Goal: Check status: Check status

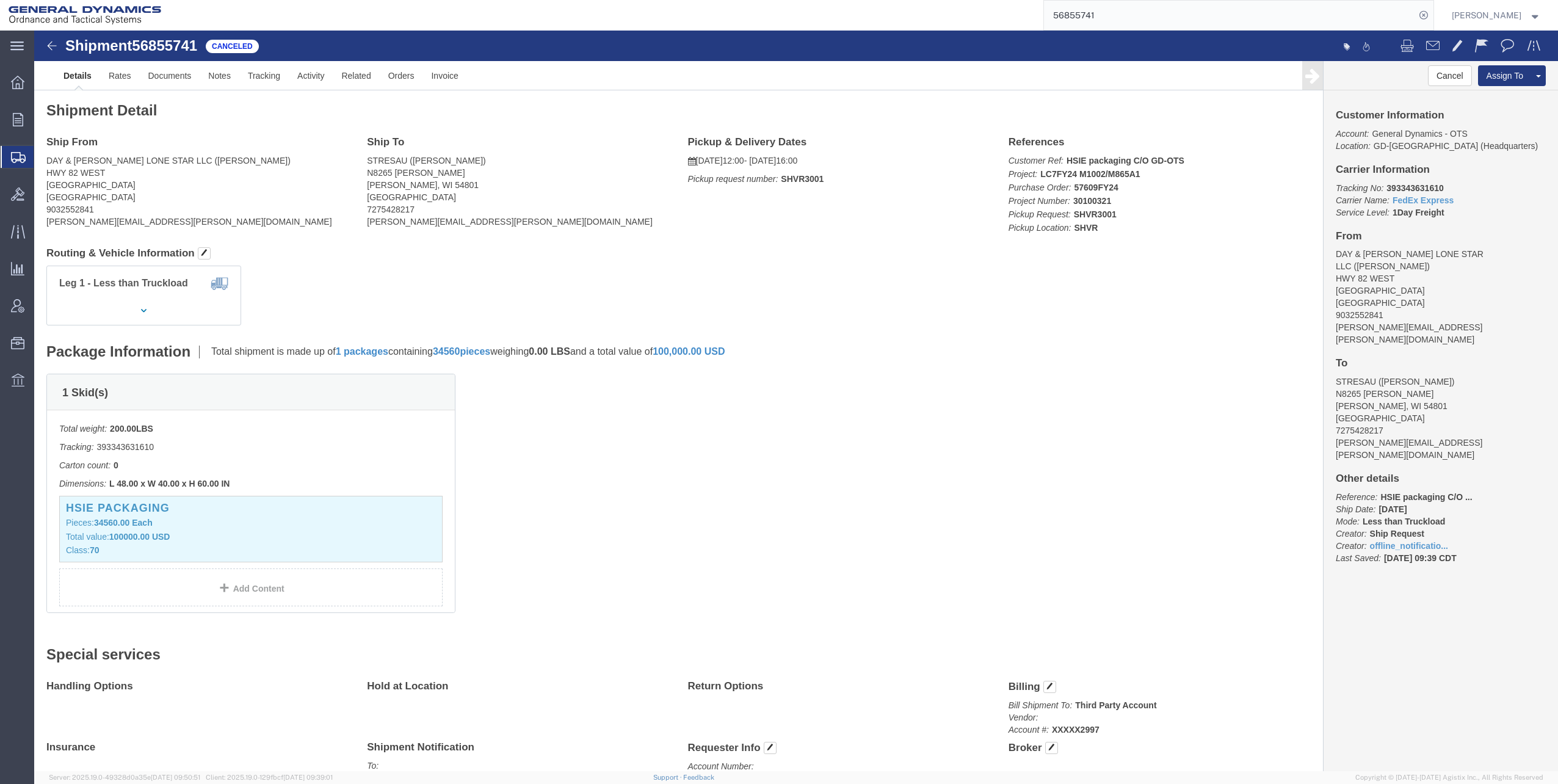
click at [43, 155] on span "Shipments" at bounding box center [38, 156] width 10 height 24
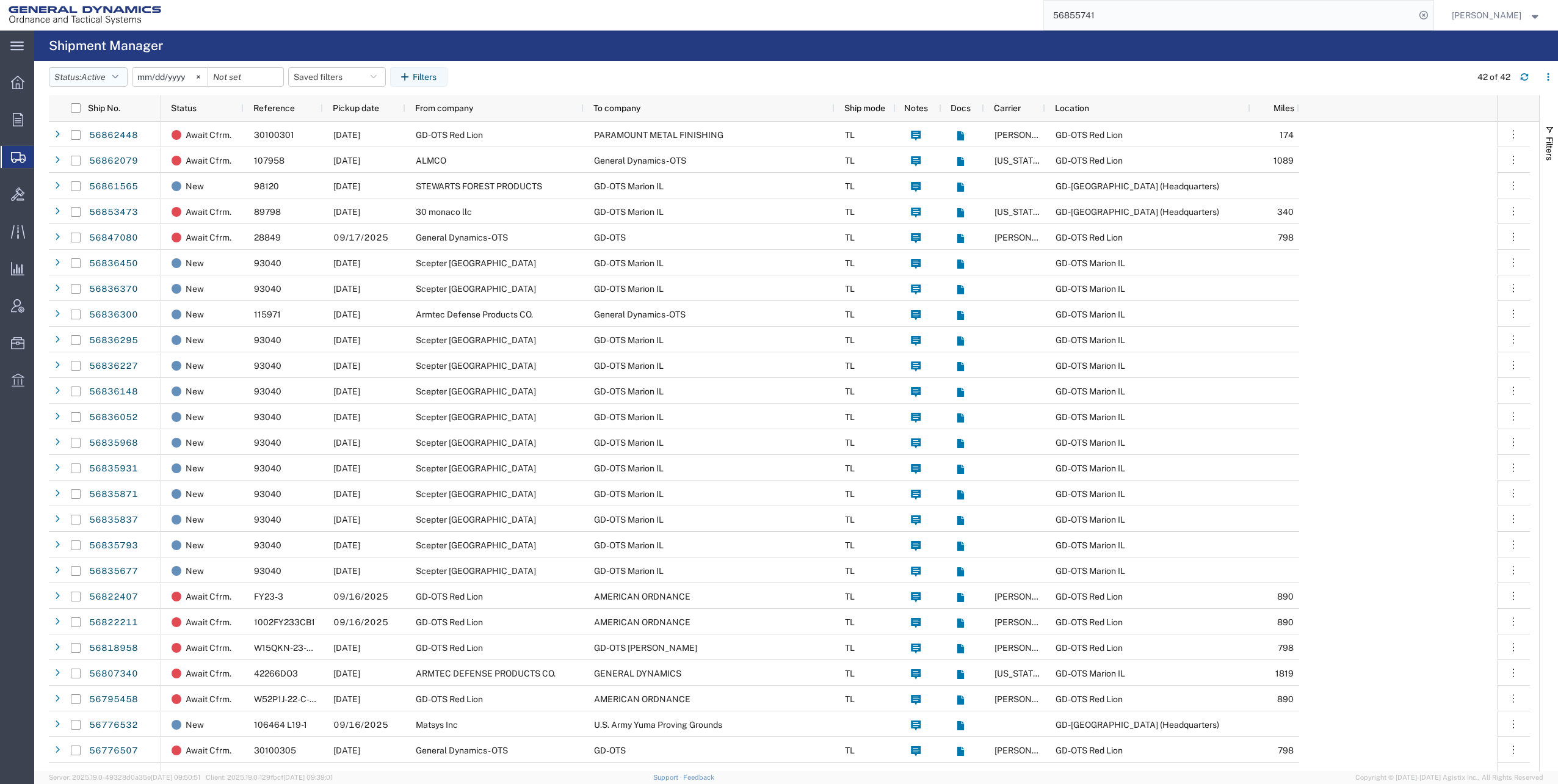
click at [119, 77] on icon "button" at bounding box center [115, 77] width 6 height 9
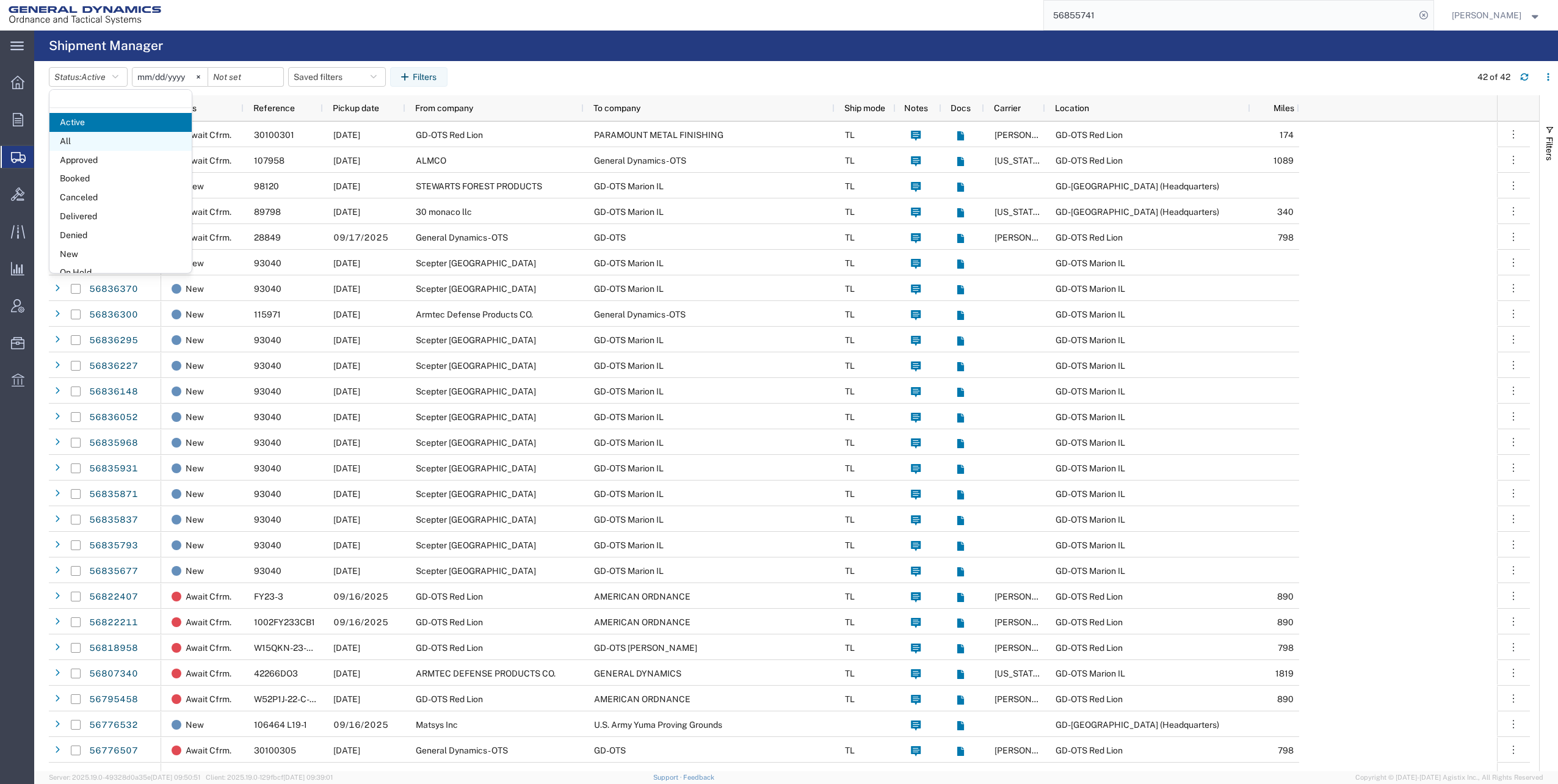
click at [82, 135] on span "All" at bounding box center [120, 141] width 142 height 19
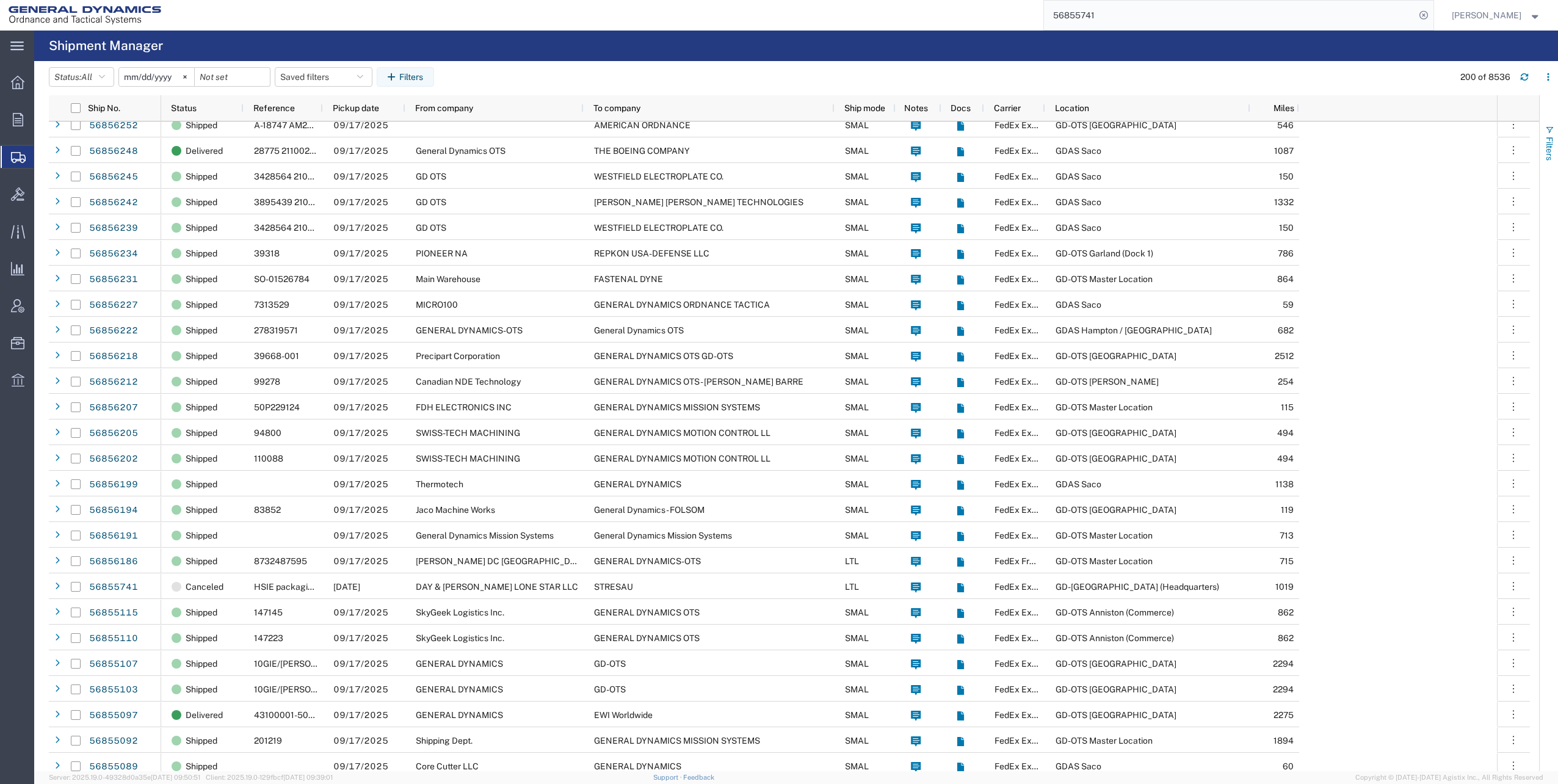
click at [1550, 135] on button "Filters" at bounding box center [1548, 143] width 18 height 66
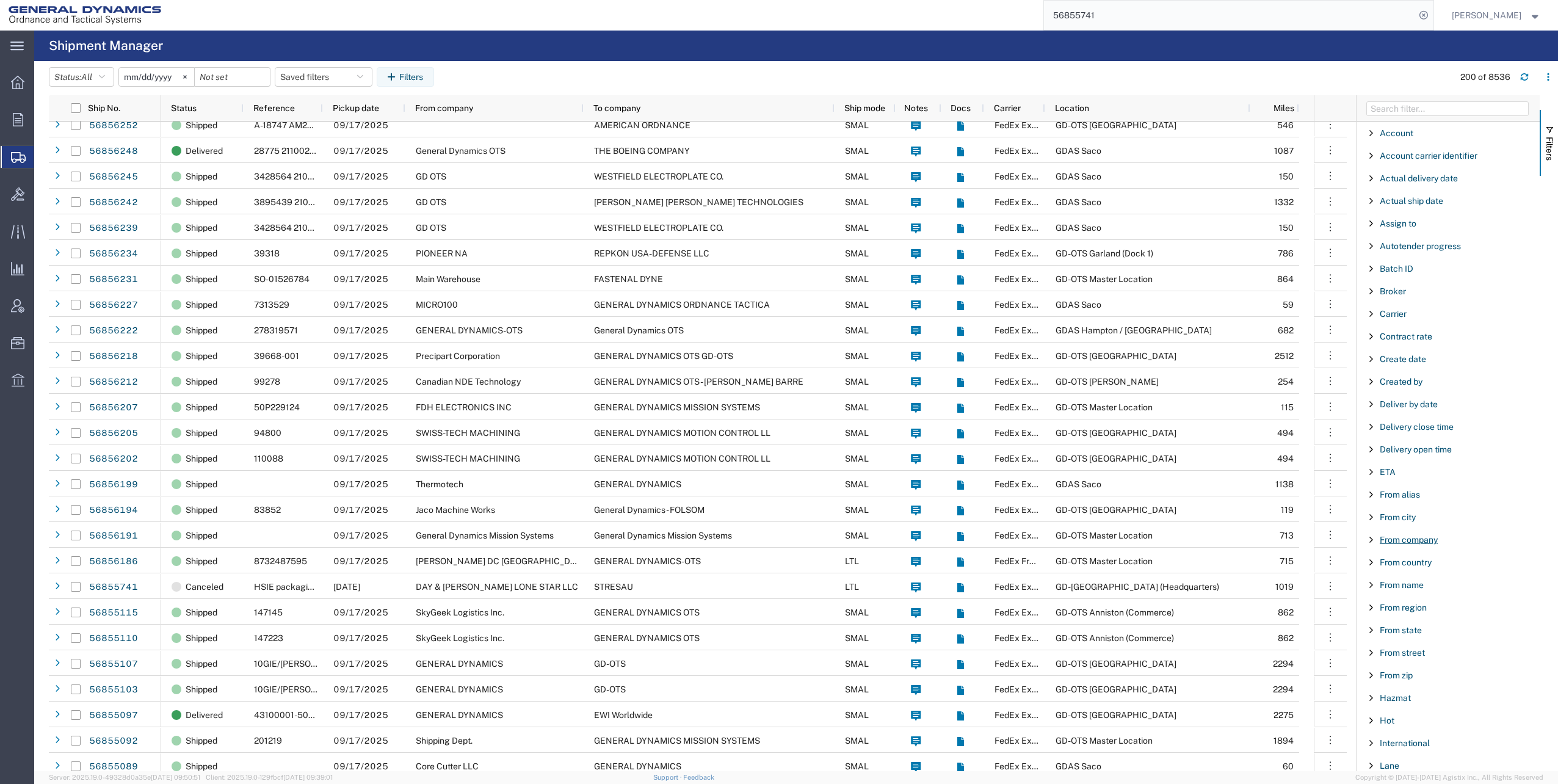
click at [1406, 539] on span "From company" at bounding box center [1409, 539] width 58 height 10
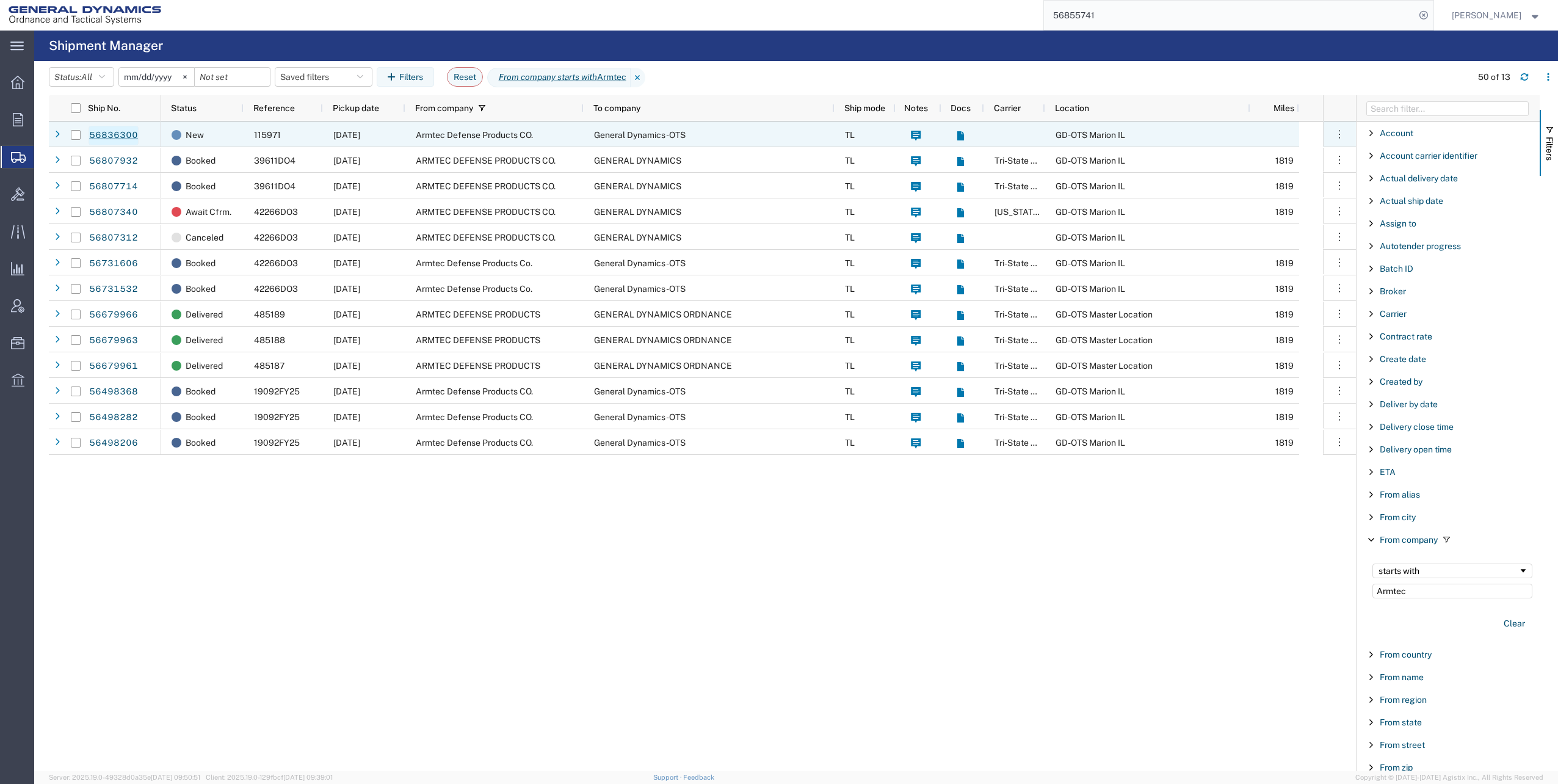
type input "Armtec"
click at [111, 135] on link "56836300" at bounding box center [114, 136] width 50 height 20
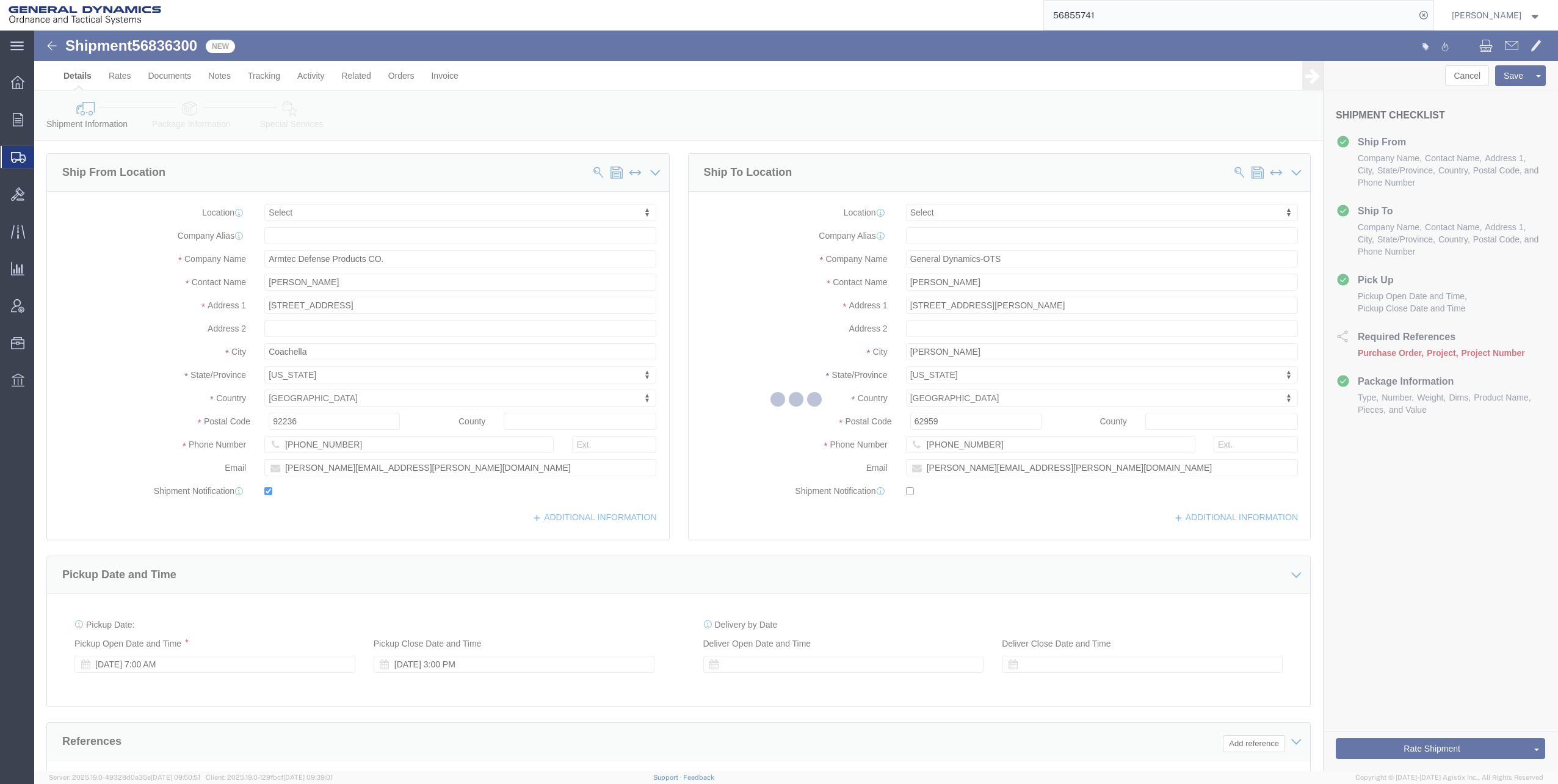
select select
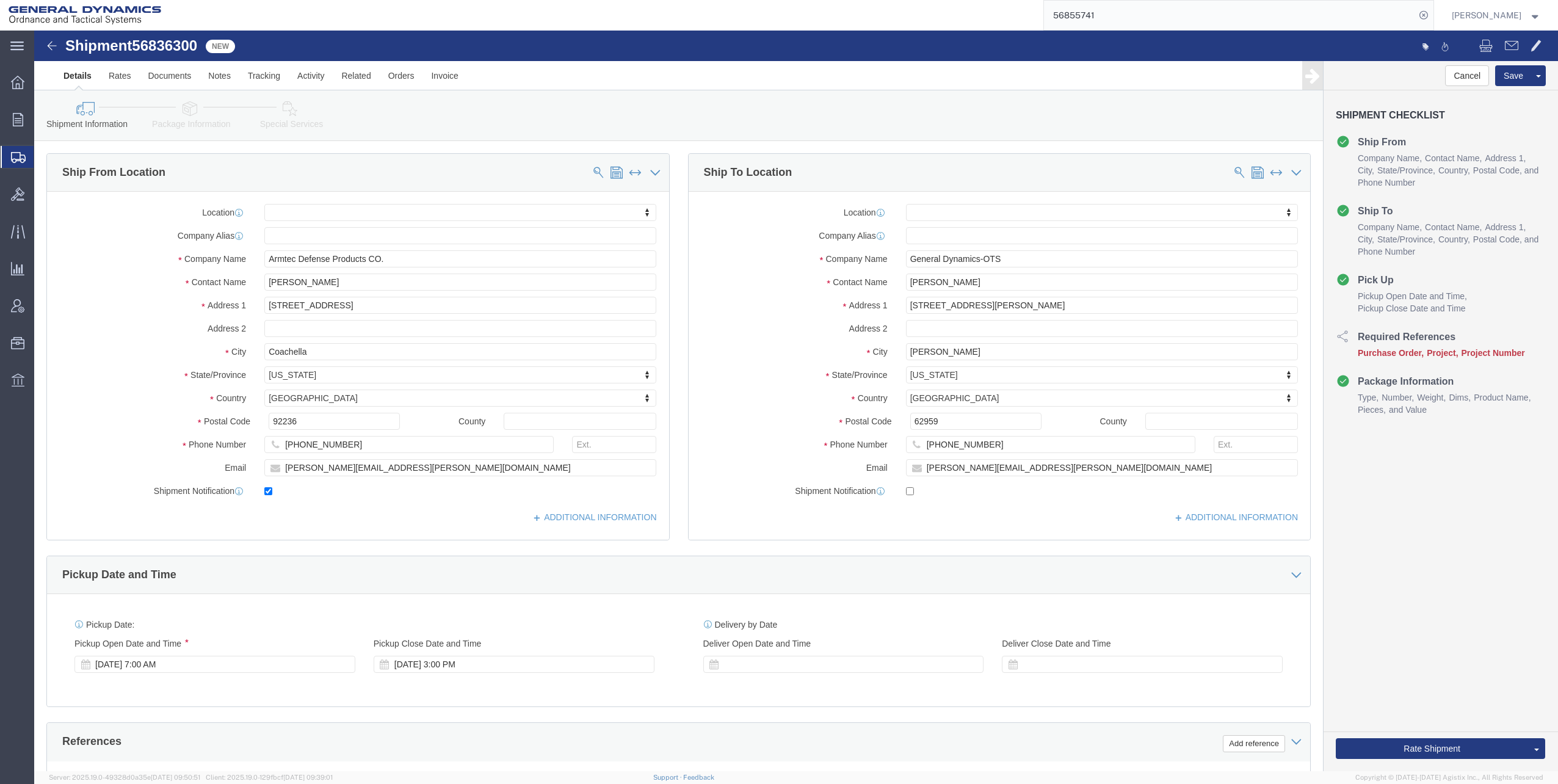
click icon
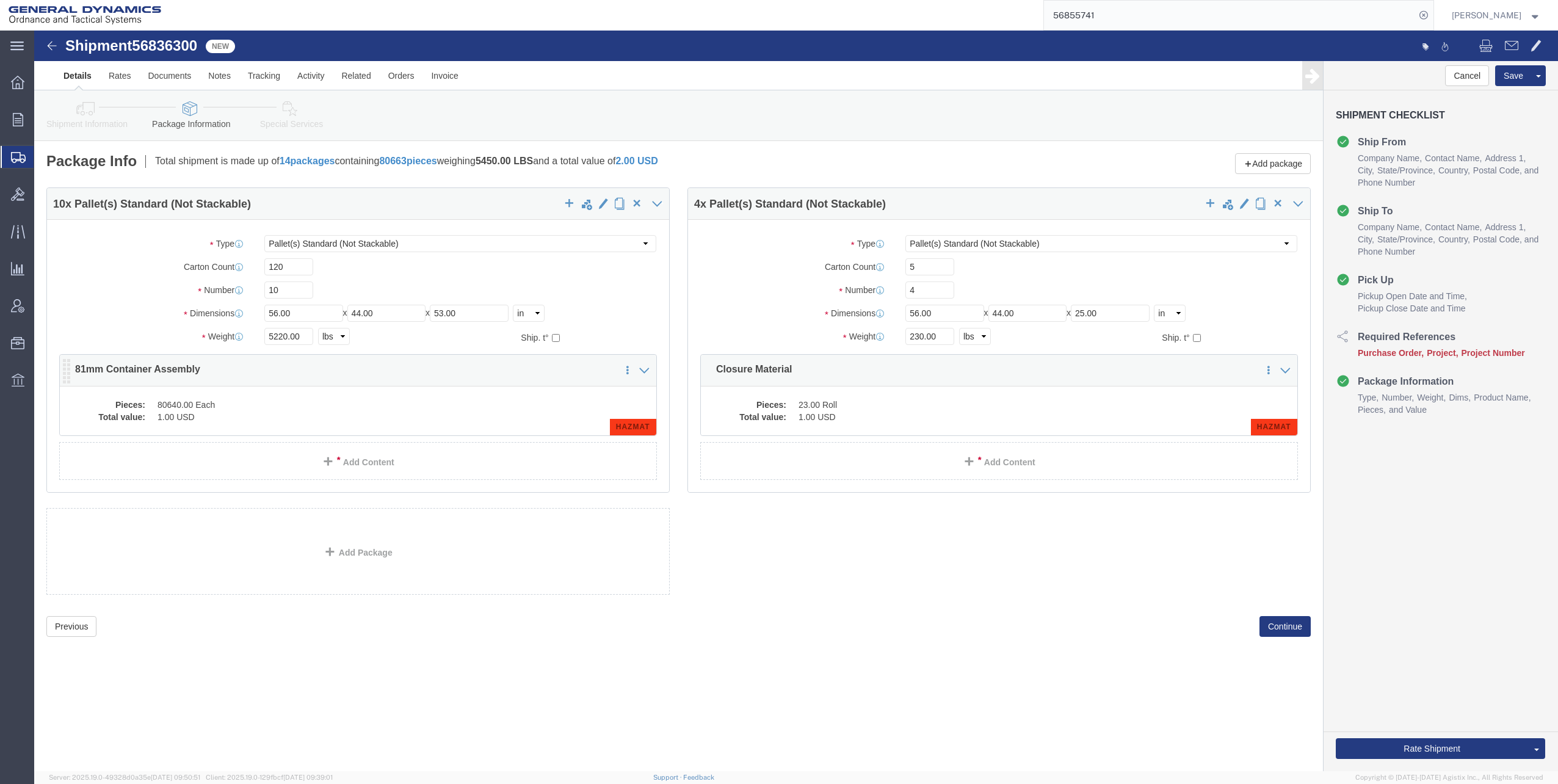
click dd "80640.00 Each"
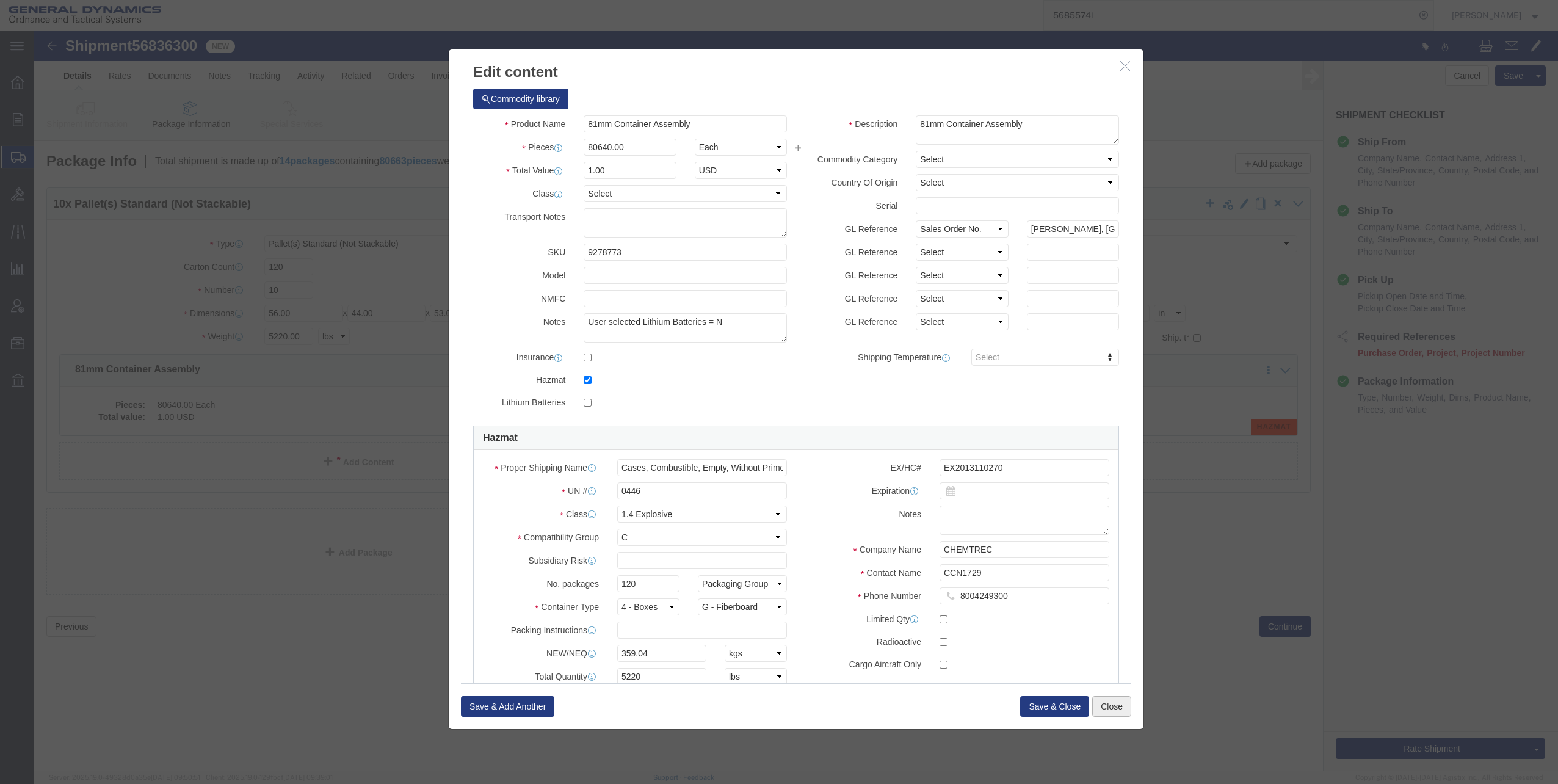
click button "Close"
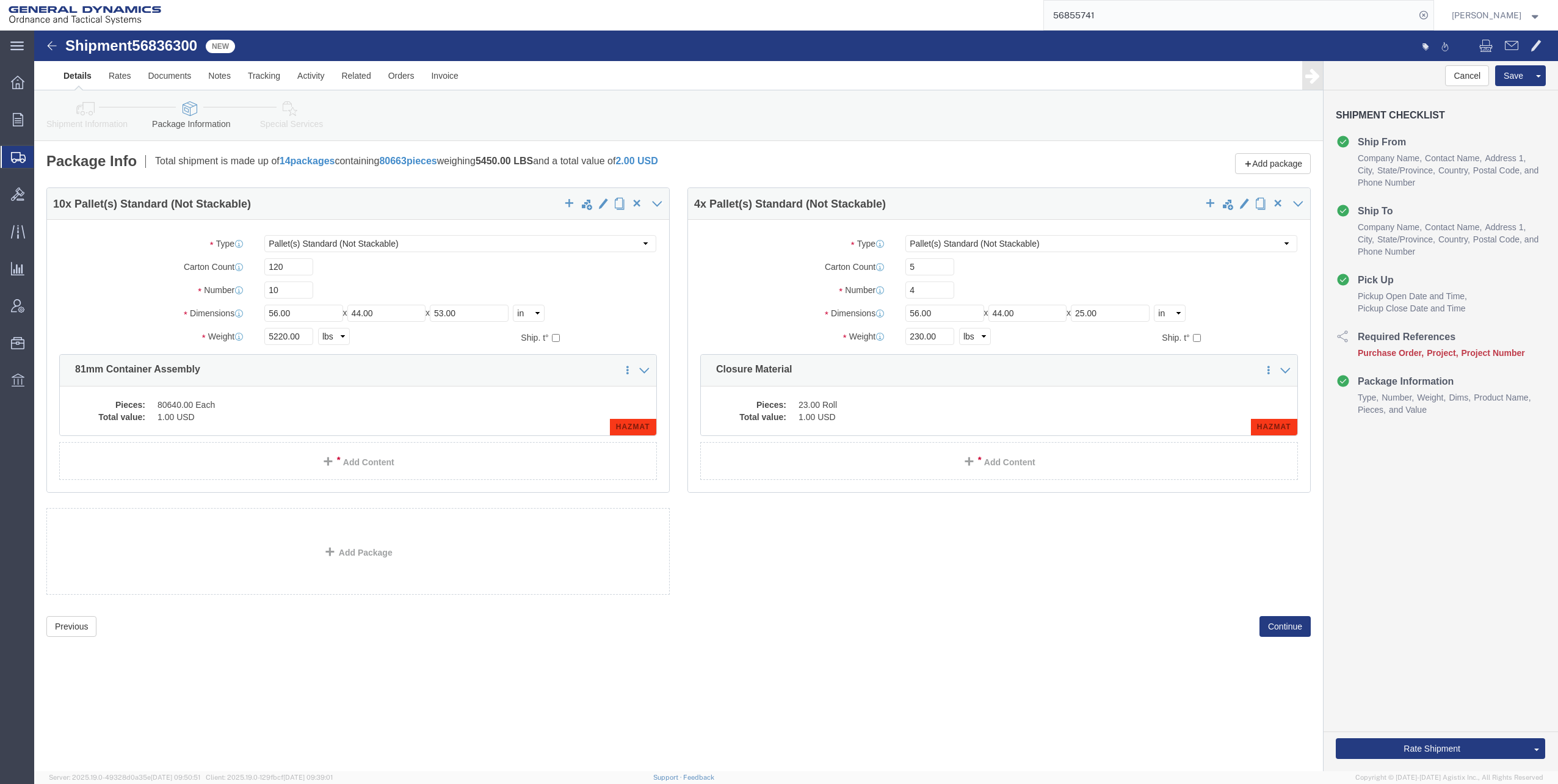
click icon
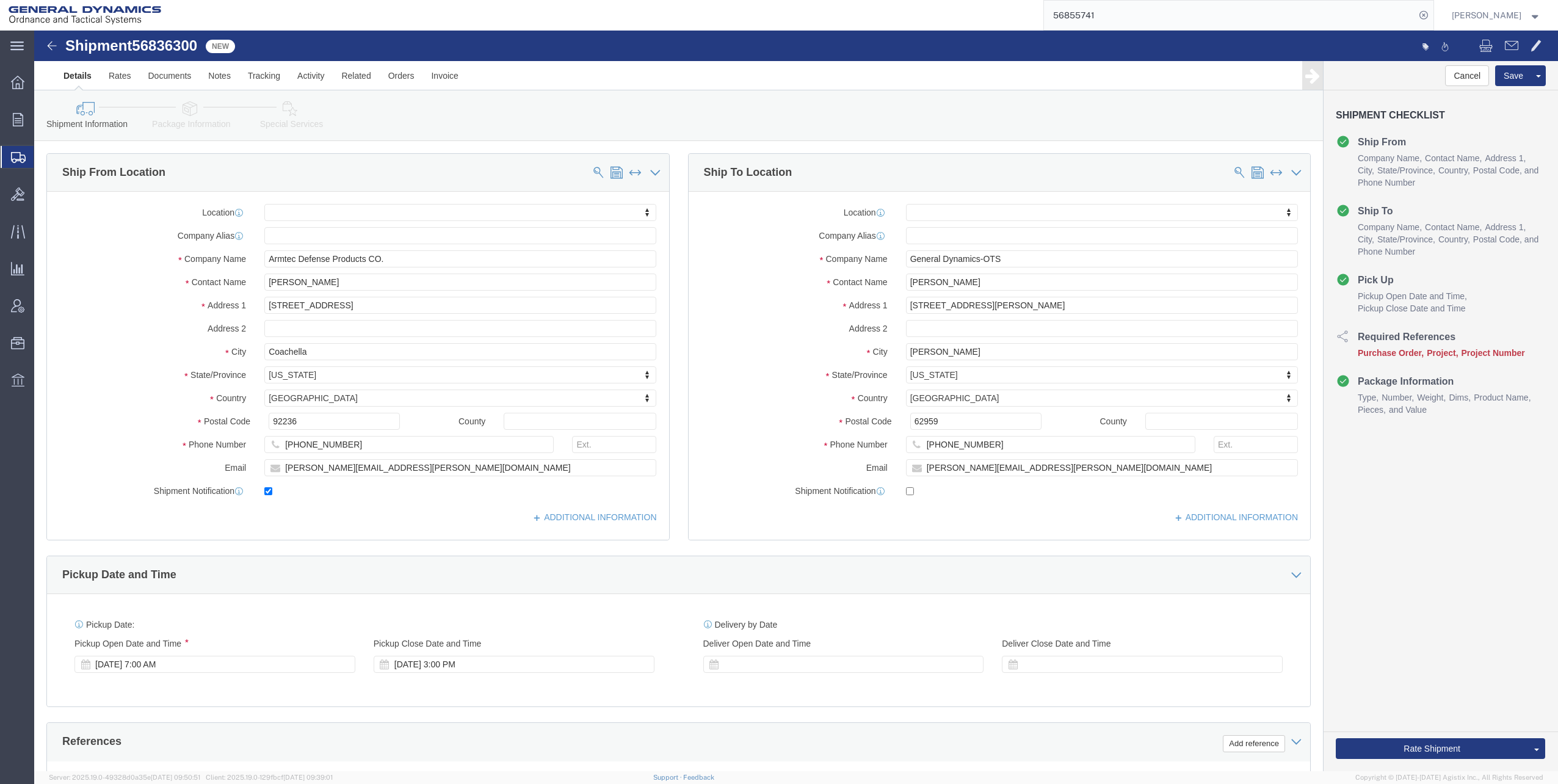
click at [43, 157] on span "Shipments" at bounding box center [38, 156] width 10 height 24
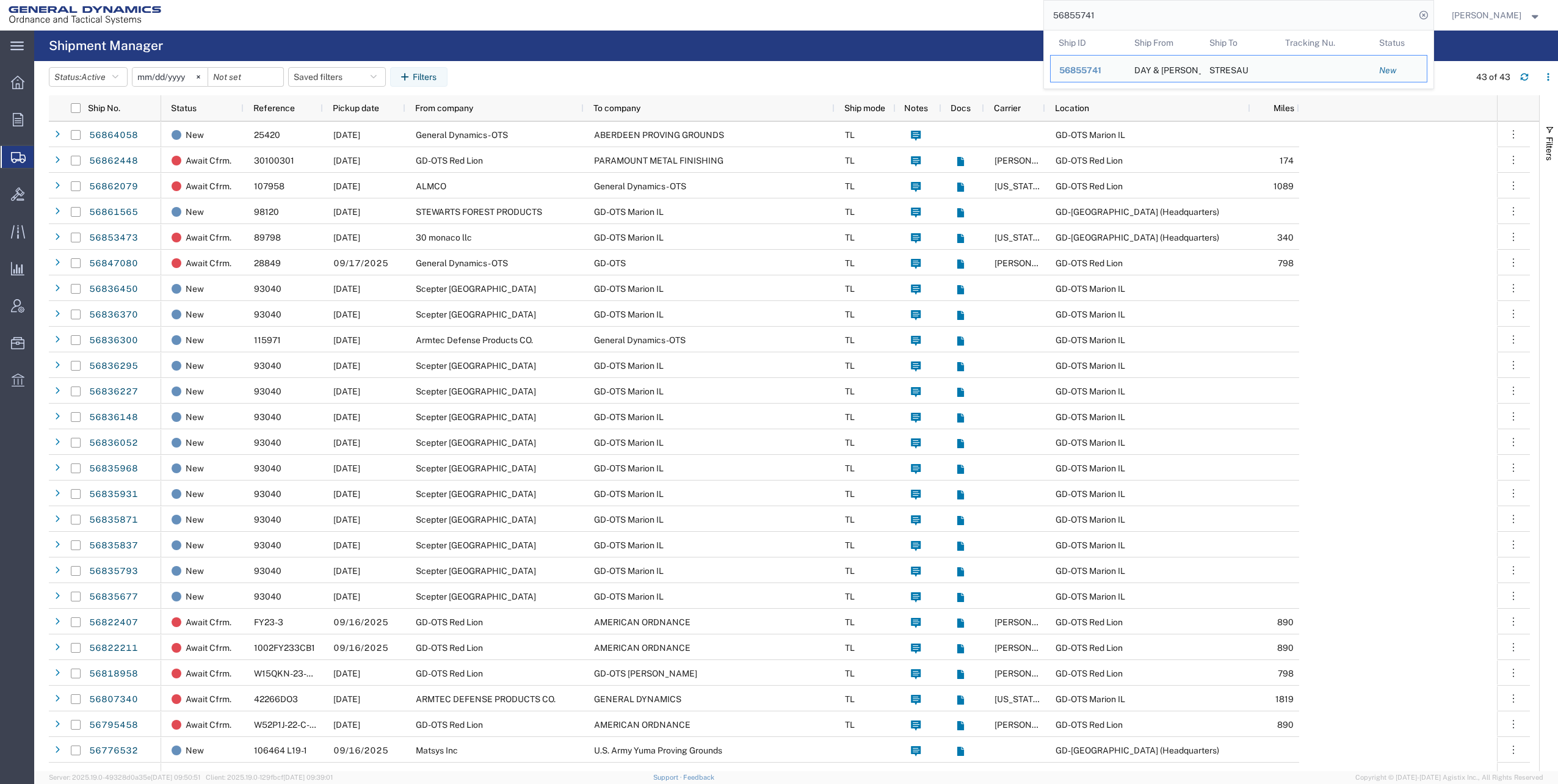
drag, startPoint x: 1055, startPoint y: 15, endPoint x: 1222, endPoint y: 12, distance: 167.0
click at [1222, 12] on input "56855741" at bounding box center [1229, 15] width 371 height 29
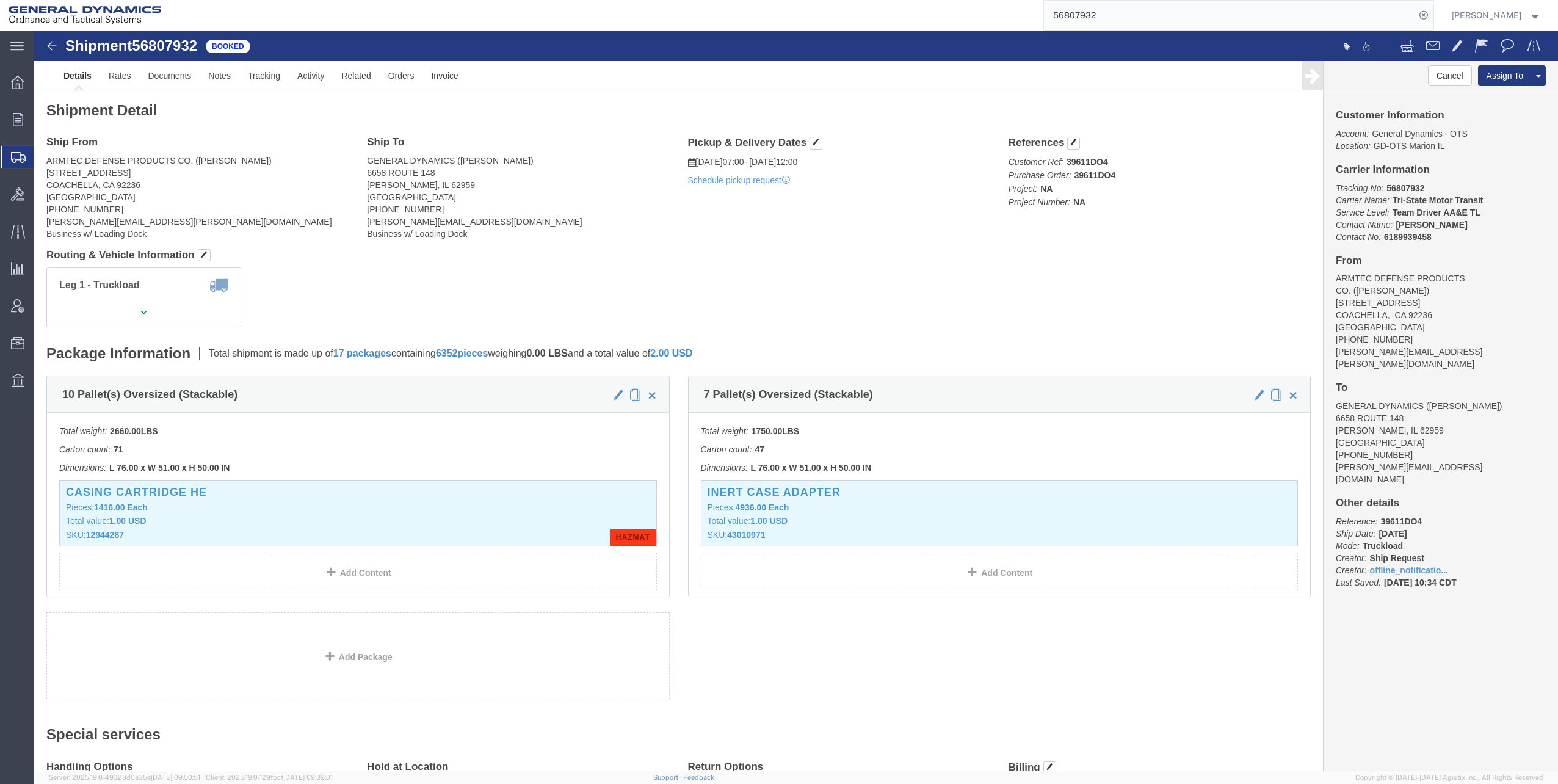
drag, startPoint x: 1057, startPoint y: 15, endPoint x: 1175, endPoint y: 11, distance: 118.1
click at [1175, 11] on input "56807932" at bounding box center [1229, 15] width 371 height 29
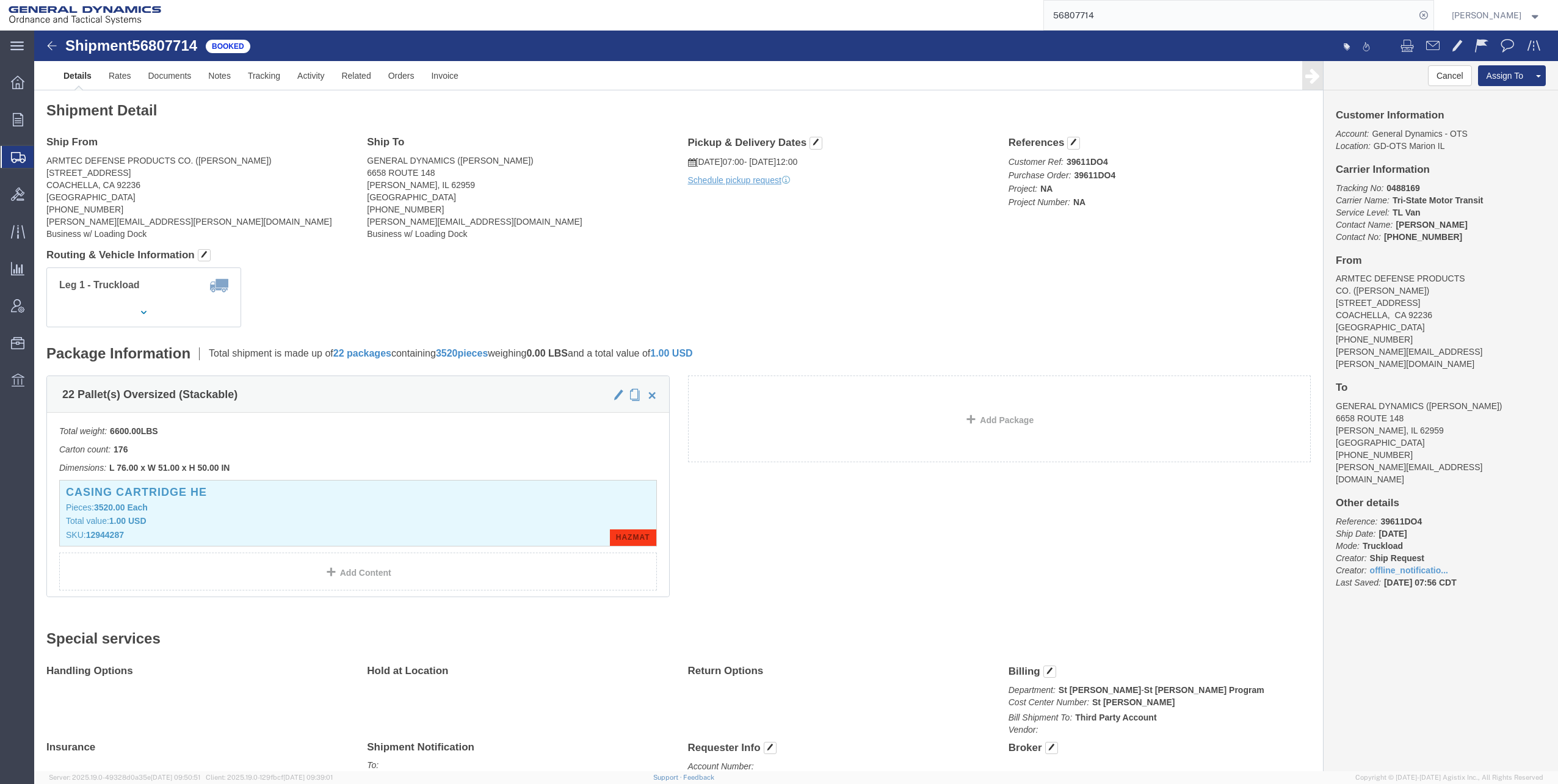
drag, startPoint x: 1059, startPoint y: 15, endPoint x: 1140, endPoint y: 7, distance: 81.4
click at [1140, 7] on input "56807714" at bounding box center [1229, 15] width 371 height 29
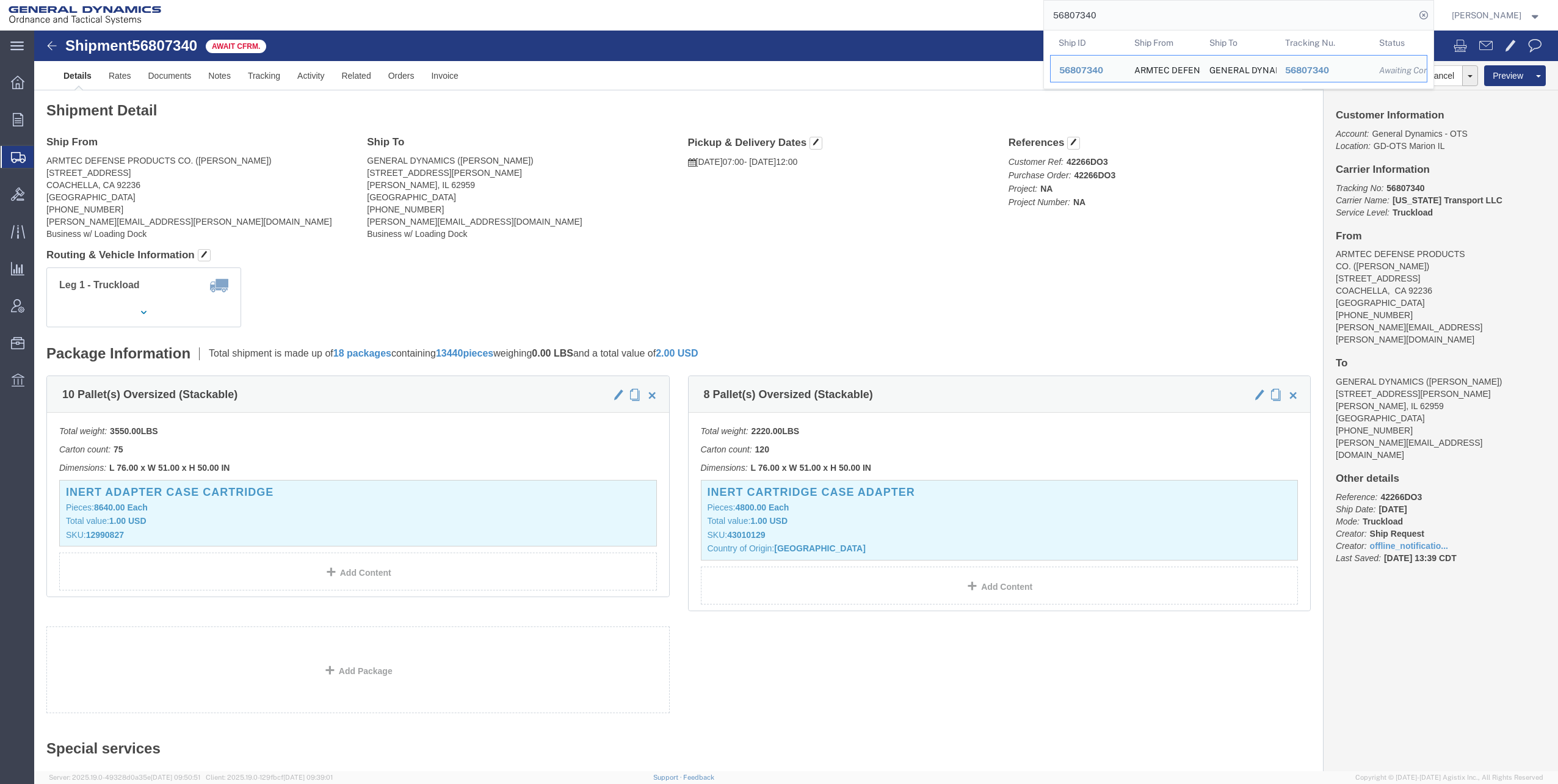
drag, startPoint x: 1055, startPoint y: 15, endPoint x: 1187, endPoint y: 11, distance: 132.1
click at [1187, 11] on input "56807340" at bounding box center [1229, 15] width 371 height 29
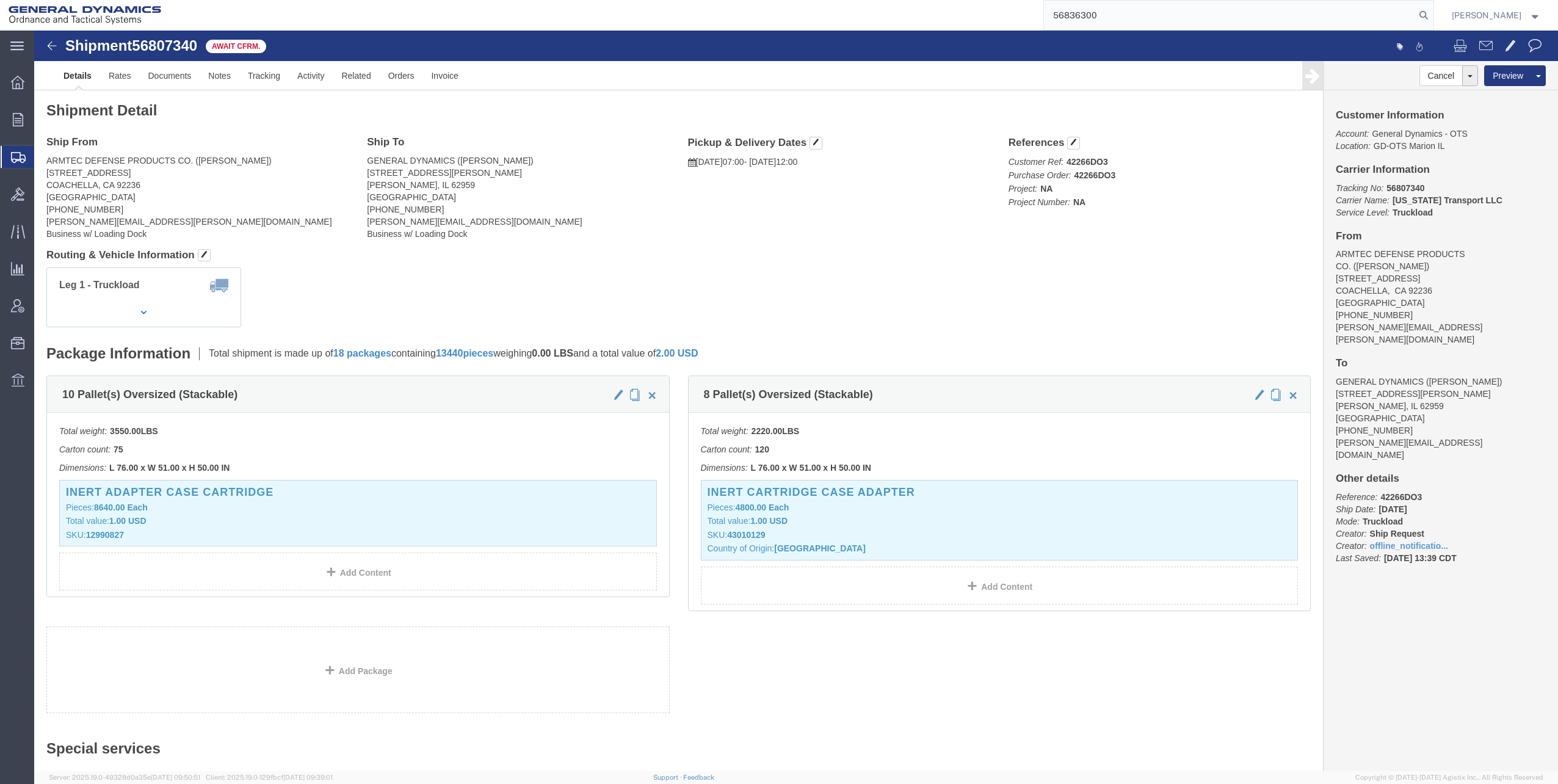
type input "56836300"
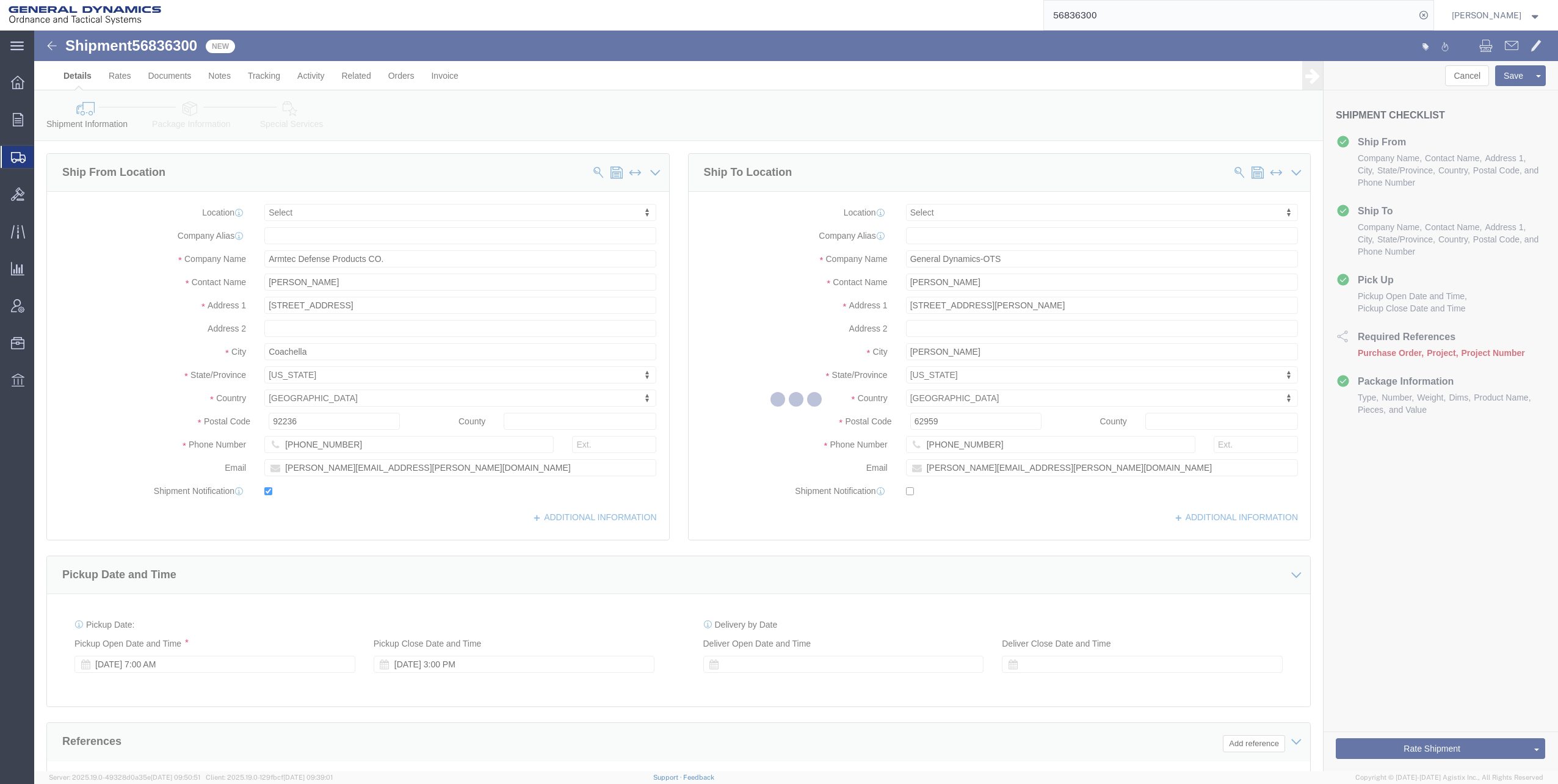
select select
